Goal: Task Accomplishment & Management: Use online tool/utility

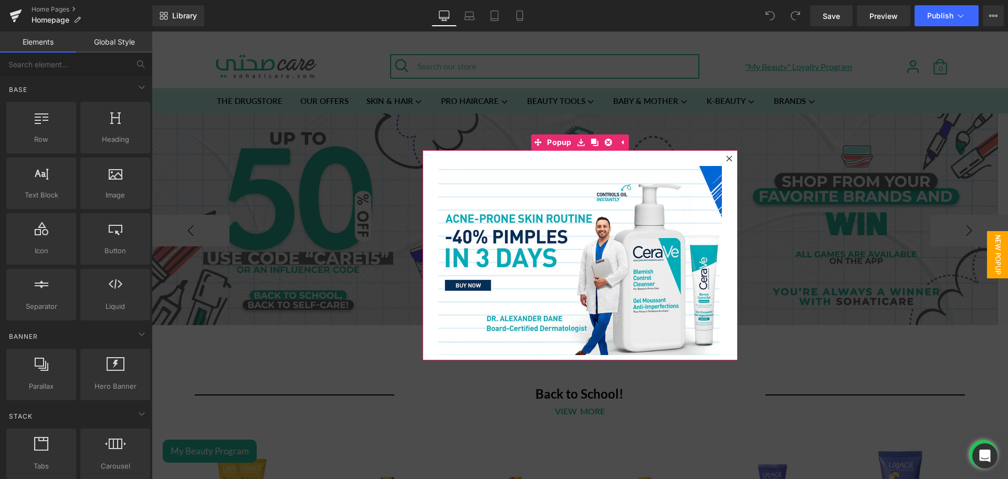
drag, startPoint x: 725, startPoint y: 158, endPoint x: 511, endPoint y: 302, distance: 257.2
click at [726, 158] on icon at bounding box center [729, 158] width 6 height 6
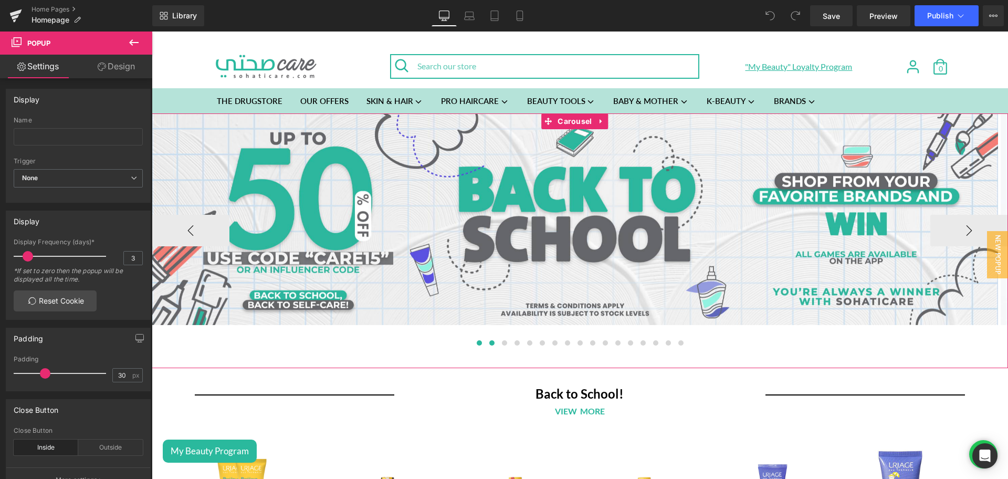
click at [489, 345] on span at bounding box center [491, 342] width 5 height 5
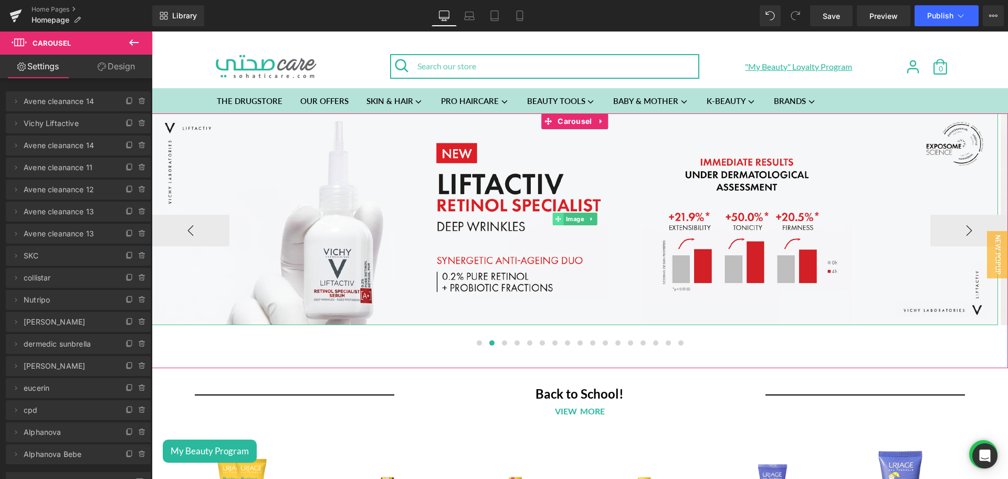
click at [561, 216] on icon at bounding box center [559, 219] width 6 height 6
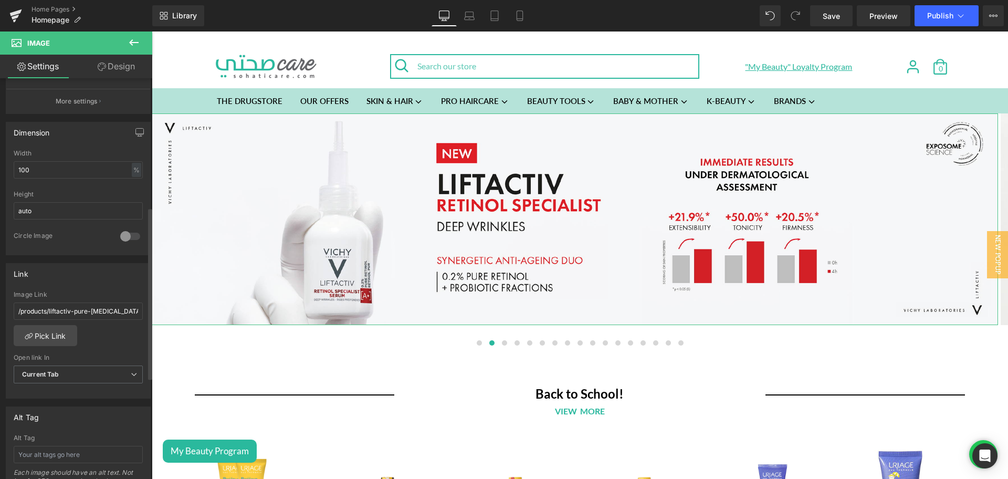
scroll to position [298, 0]
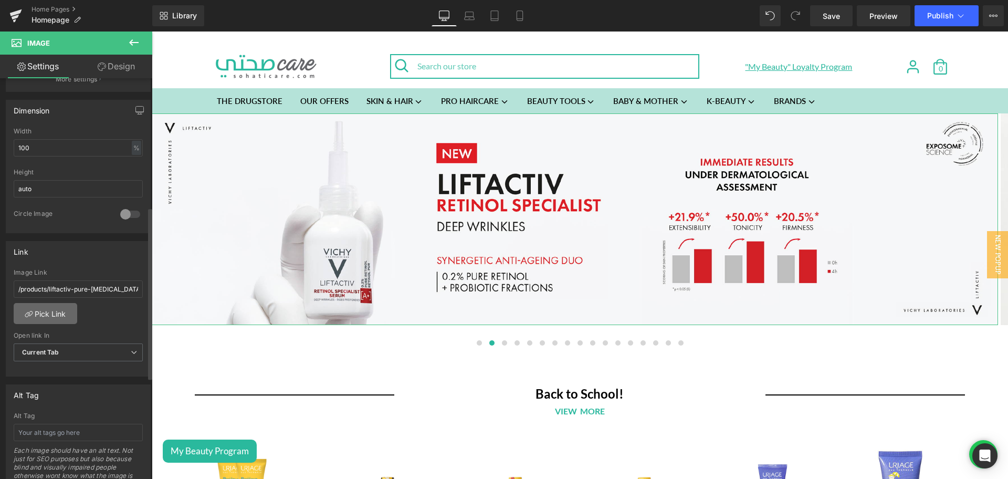
click at [48, 312] on link "Pick Link" at bounding box center [46, 313] width 64 height 21
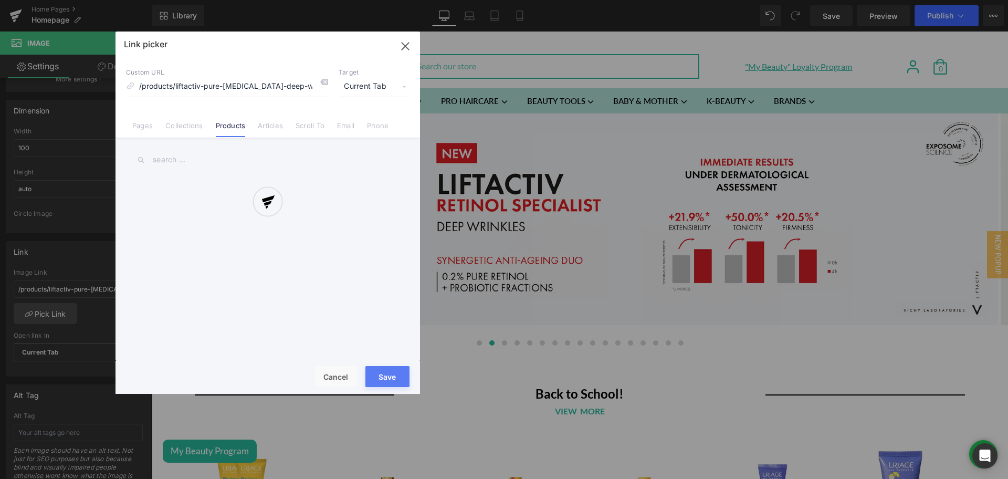
click at [193, 128] on div at bounding box center [268, 213] width 305 height 362
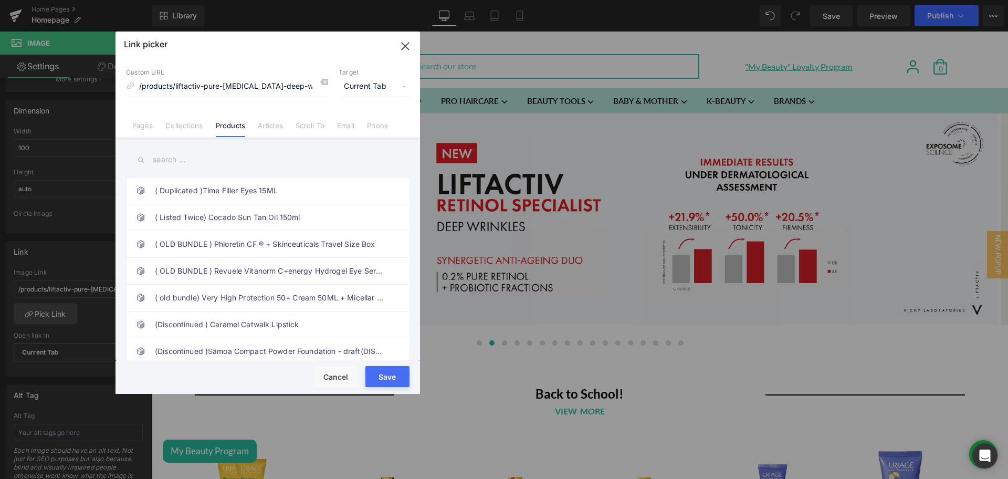
click at [193, 128] on link "Collections" at bounding box center [183, 129] width 37 height 16
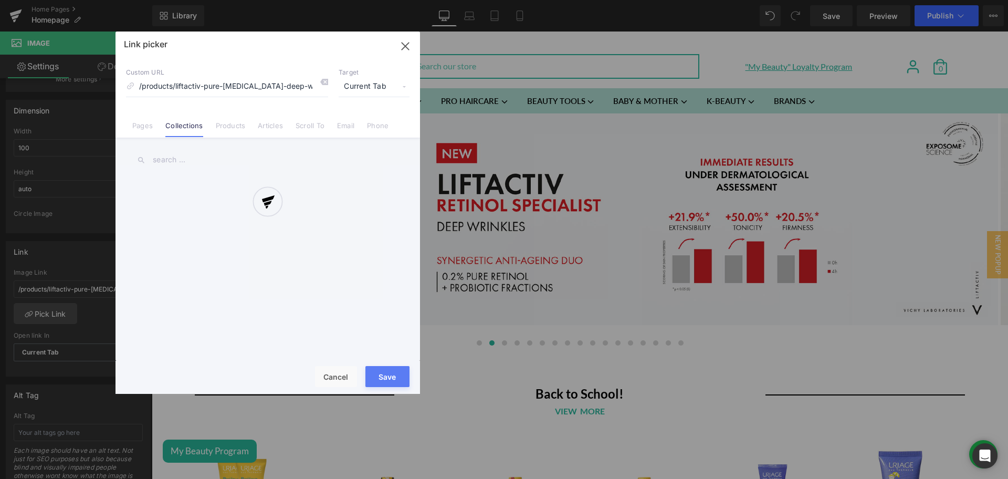
click at [186, 156] on div at bounding box center [268, 213] width 305 height 362
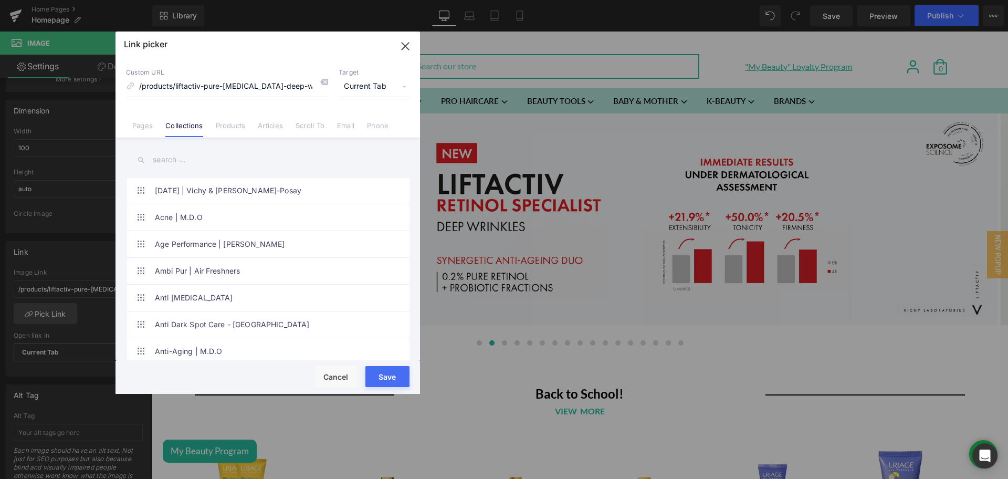
click at [177, 156] on input "text" at bounding box center [268, 160] width 284 height 24
paste input "LIFTRETINOL"
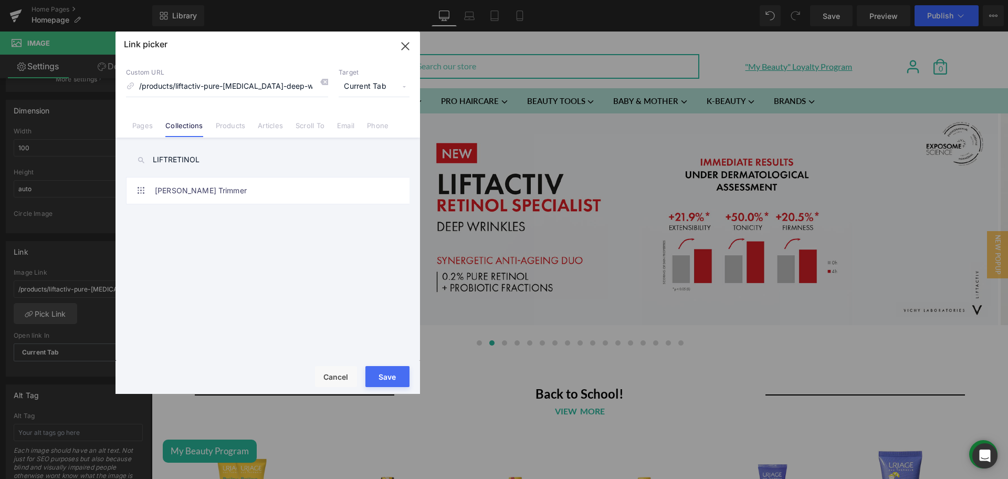
click at [177, 156] on input "LIFTRETINOL" at bounding box center [268, 160] width 284 height 24
type input "liftactiv re"
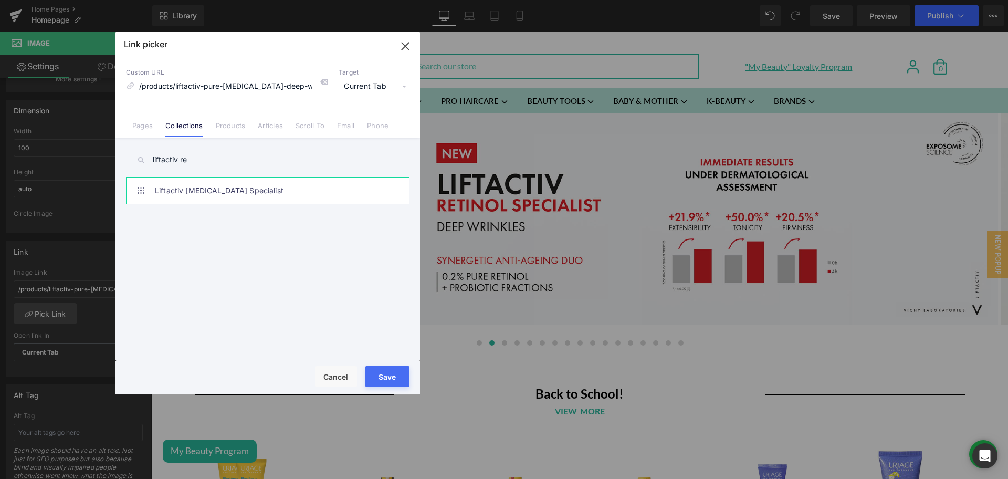
click at [223, 187] on link "Liftactiv [MEDICAL_DATA] Specialist" at bounding box center [270, 190] width 231 height 26
click at [389, 374] on button "Save" at bounding box center [387, 376] width 44 height 21
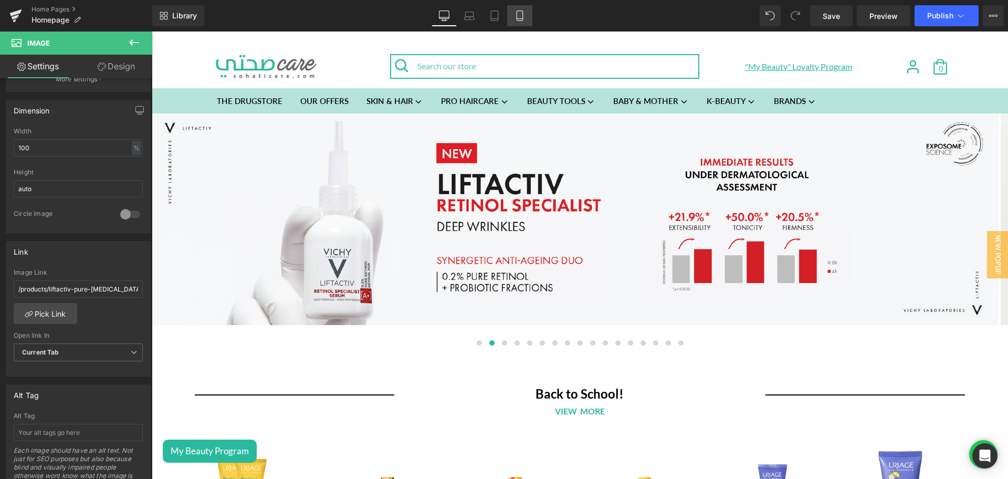
click at [524, 16] on icon at bounding box center [520, 16] width 11 height 11
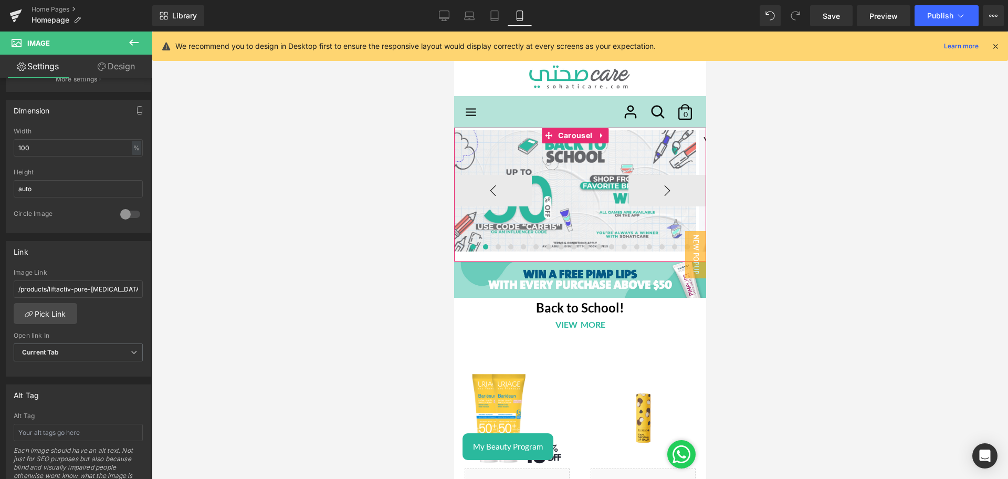
click at [483, 248] on span at bounding box center [485, 246] width 5 height 5
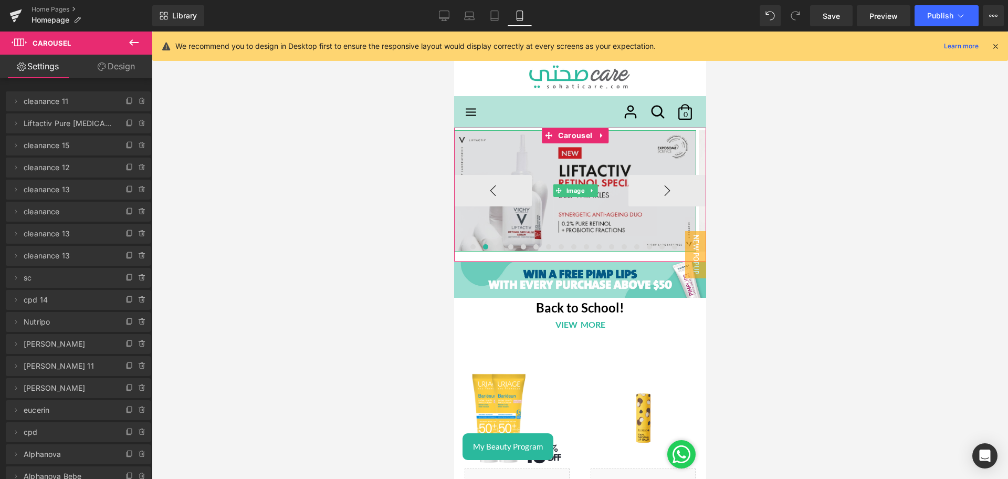
drag, startPoint x: 571, startPoint y: 192, endPoint x: 458, endPoint y: 210, distance: 113.9
click at [571, 192] on span "Image" at bounding box center [574, 190] width 23 height 13
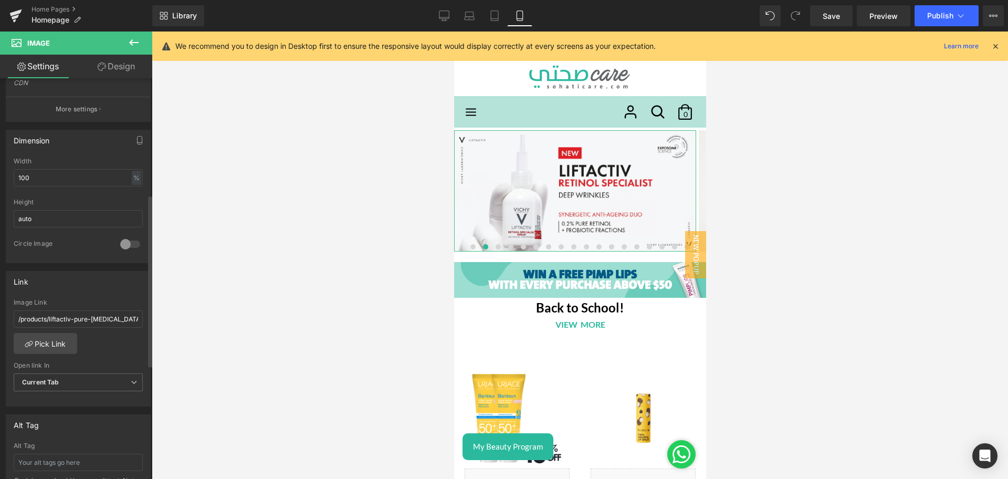
scroll to position [269, 0]
click at [51, 335] on link "Pick Link" at bounding box center [46, 342] width 64 height 21
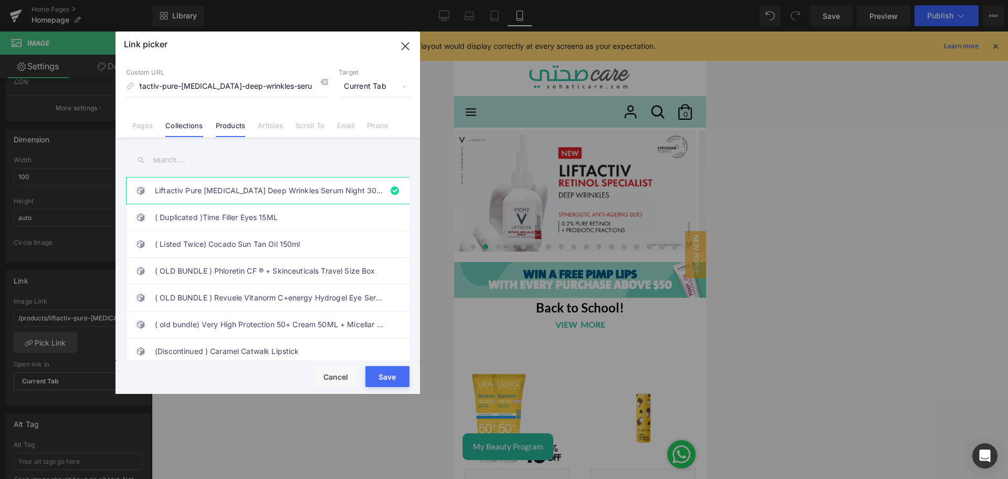
scroll to position [0, 0]
click at [186, 127] on link "Collections" at bounding box center [183, 129] width 37 height 16
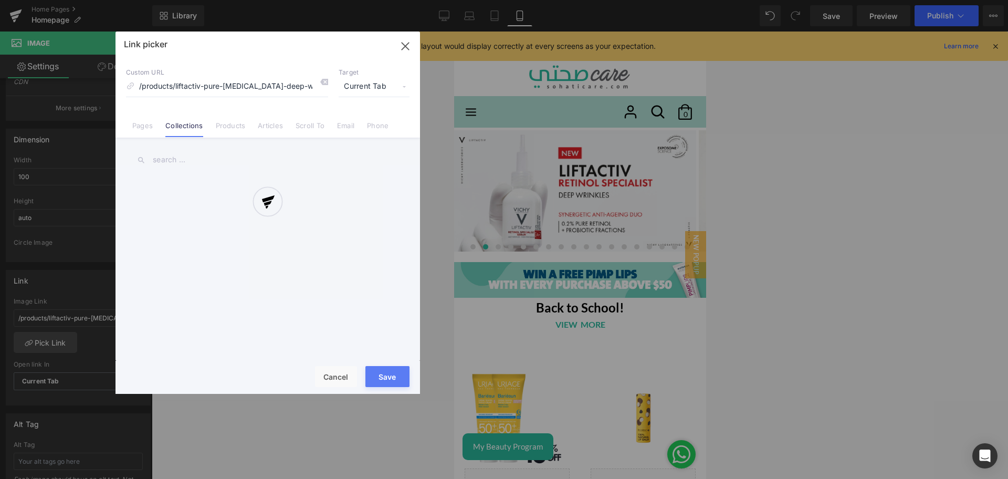
click at [179, 158] on input "text" at bounding box center [268, 160] width 284 height 24
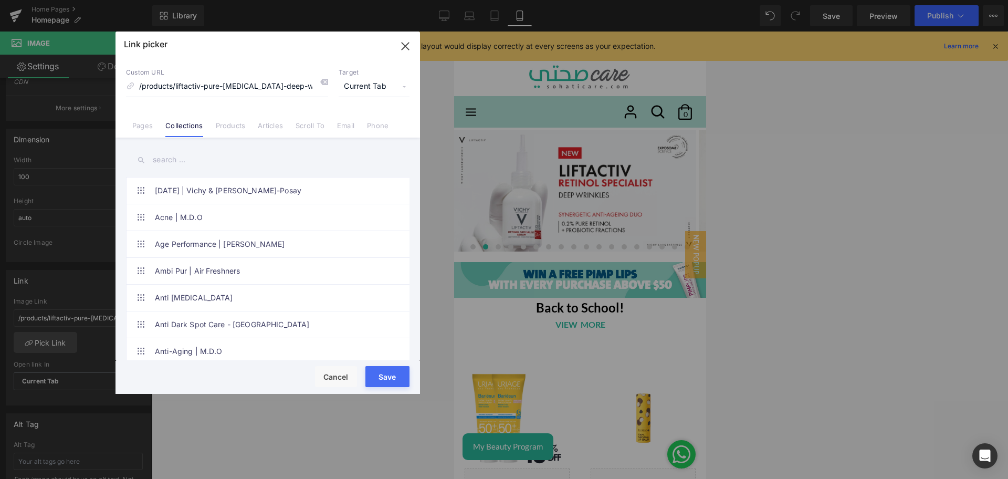
paste input "LIFTRETINOL"
type input "LIFTRETINOL"
type input "lifta"
click at [263, 241] on link "Liftactiv [MEDICAL_DATA] Specialist" at bounding box center [270, 244] width 231 height 26
click at [402, 375] on button "Save" at bounding box center [387, 376] width 44 height 21
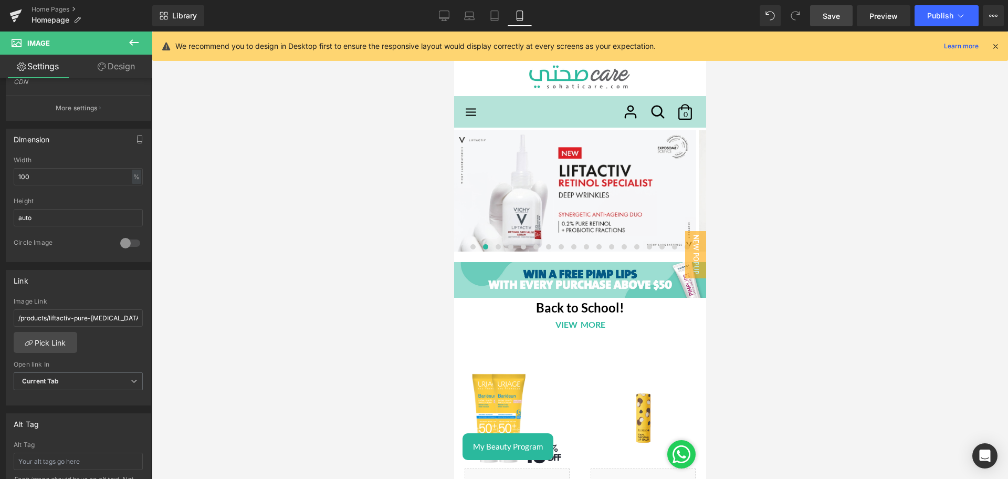
click at [818, 20] on link "Save" at bounding box center [831, 15] width 43 height 21
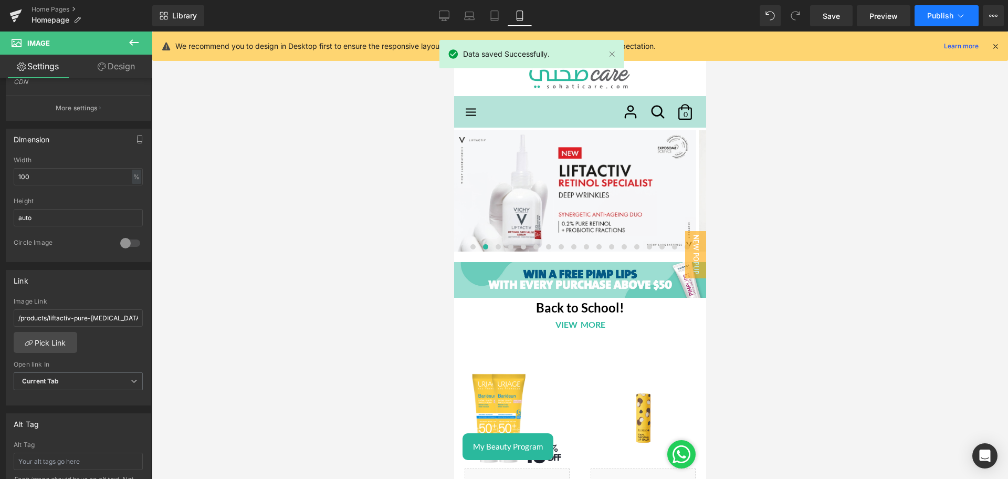
click at [925, 21] on button "Publish" at bounding box center [947, 15] width 64 height 21
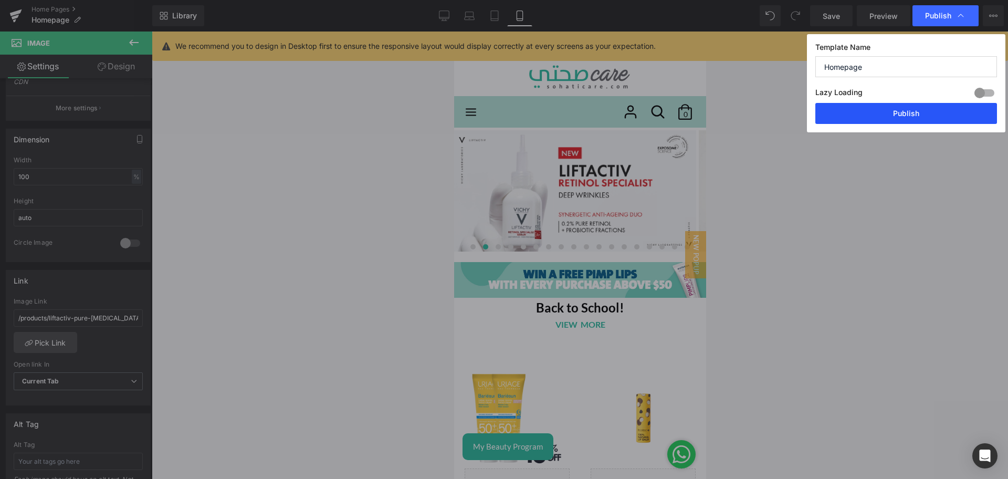
click at [889, 114] on button "Publish" at bounding box center [906, 113] width 182 height 21
